Goal: Navigation & Orientation: Find specific page/section

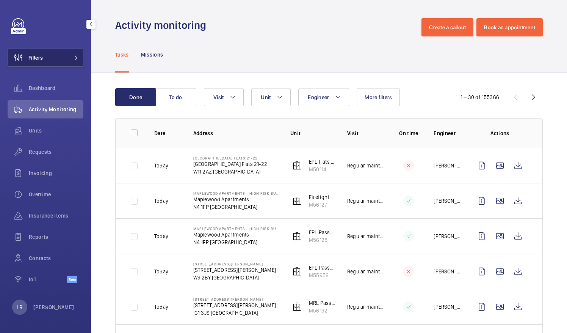
click at [60, 65] on button "Filters" at bounding box center [46, 58] width 76 height 18
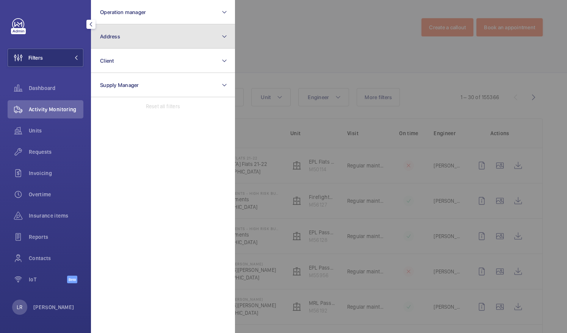
click at [143, 34] on button "Address" at bounding box center [163, 36] width 144 height 24
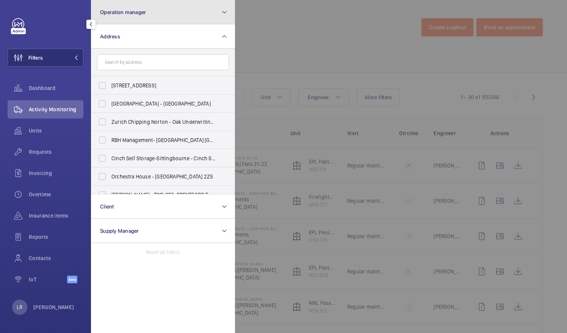
click at [144, 19] on button "Operation manager" at bounding box center [163, 12] width 144 height 24
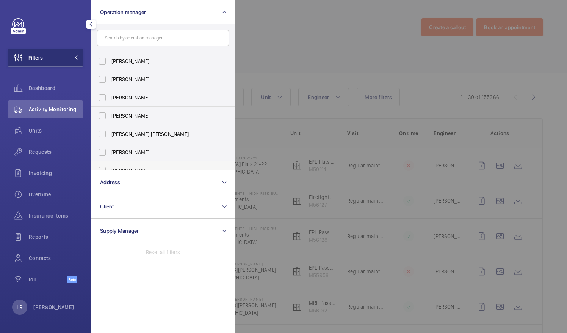
click at [141, 164] on label "[PERSON_NAME]" at bounding box center [157, 170] width 132 height 18
click at [110, 164] on input "[PERSON_NAME]" at bounding box center [102, 170] width 15 height 15
checkbox input "true"
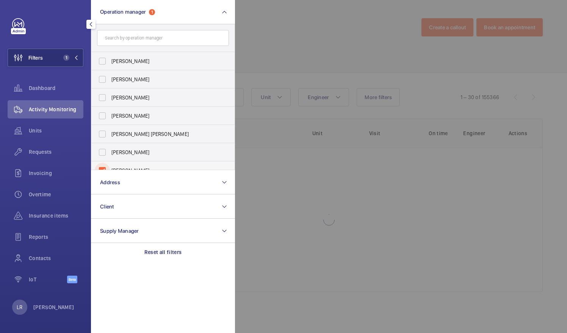
scroll to position [8, 0]
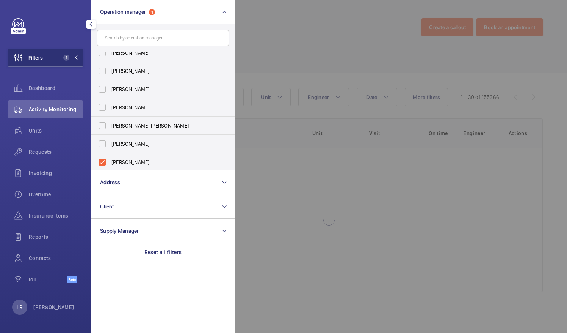
click at [251, 63] on div at bounding box center [518, 166] width 567 height 333
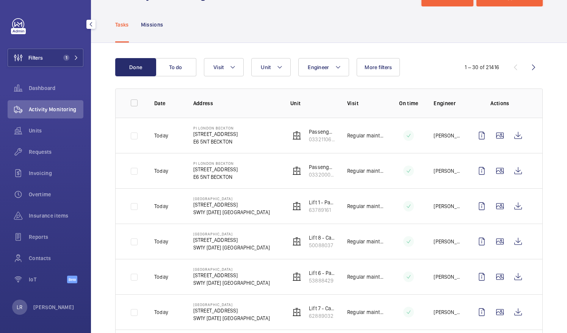
scroll to position [76, 0]
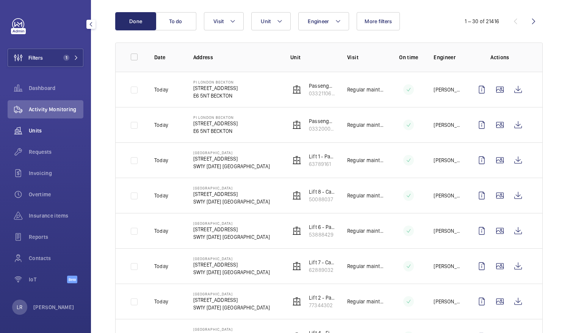
click at [52, 134] on div "Units" at bounding box center [46, 130] width 76 height 18
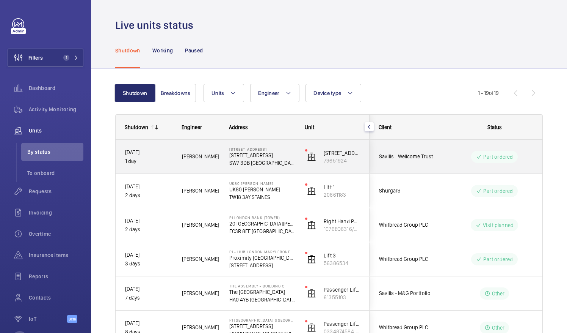
click at [420, 166] on div "Savills - Wellcome Trust" at bounding box center [403, 156] width 67 height 24
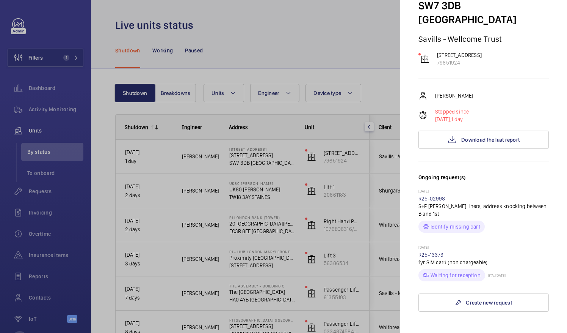
scroll to position [76, 0]
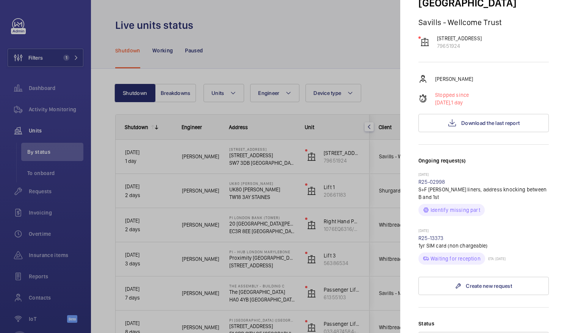
click at [344, 224] on div at bounding box center [283, 166] width 567 height 333
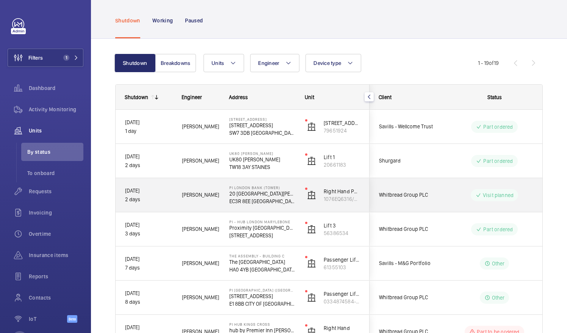
scroll to position [38, 0]
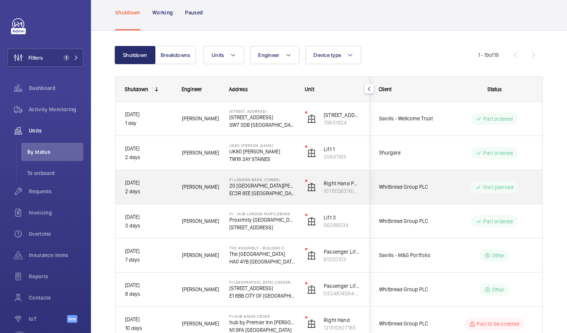
click at [405, 176] on div "Whitbread Group PLC" at bounding box center [403, 187] width 67 height 24
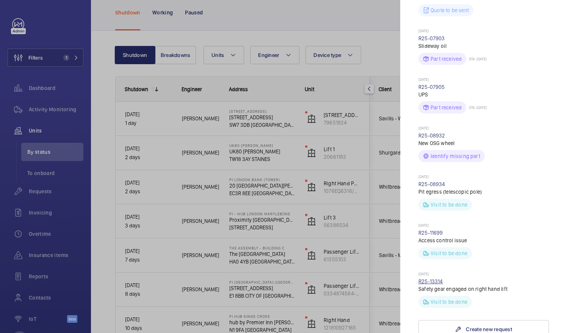
scroll to position [341, 0]
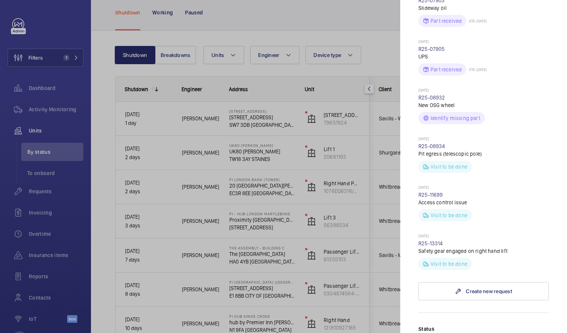
click at [280, 253] on div at bounding box center [283, 166] width 567 height 333
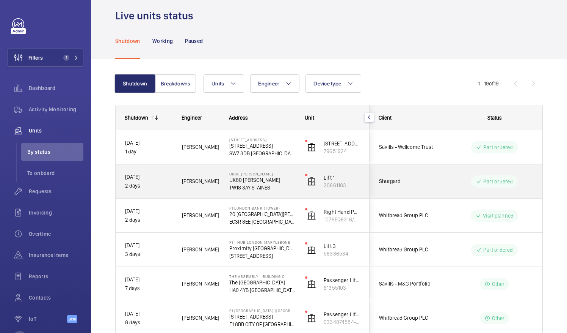
scroll to position [0, 0]
